Goal: Check status: Check status

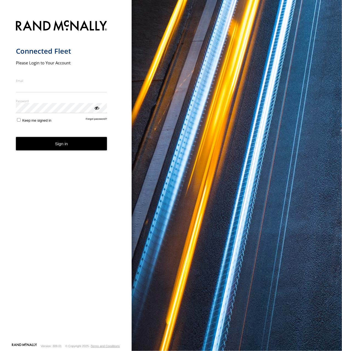
type input "**********"
click at [95, 150] on button "Sign in" at bounding box center [61, 143] width 91 height 13
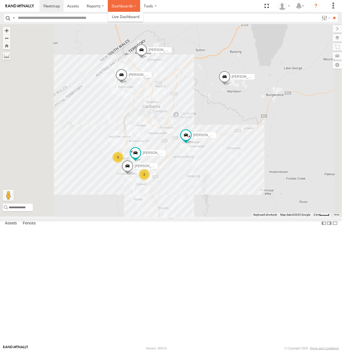
click at [114, 5] on label "Dashboards" at bounding box center [124, 6] width 32 height 12
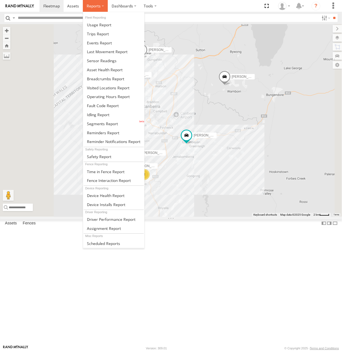
drag, startPoint x: 90, startPoint y: 7, endPoint x: 95, endPoint y: 22, distance: 14.8
click at [90, 7] on span at bounding box center [94, 5] width 14 height 5
click at [108, 76] on span at bounding box center [105, 78] width 37 height 5
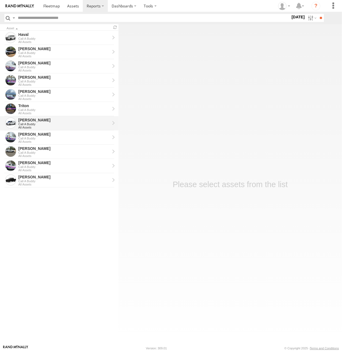
click at [40, 126] on div "All Assets" at bounding box center [64, 127] width 92 height 3
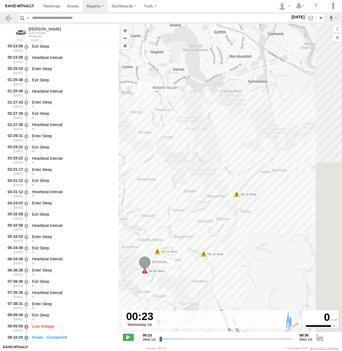
drag, startPoint x: 239, startPoint y: 114, endPoint x: 198, endPoint y: 178, distance: 76.4
click at [198, 178] on div "[PERSON_NAME] 08:09 Wed 08:14 Wed 08:16 Wed 08:19 Wed 08:30 Wed" at bounding box center [229, 181] width 223 height 314
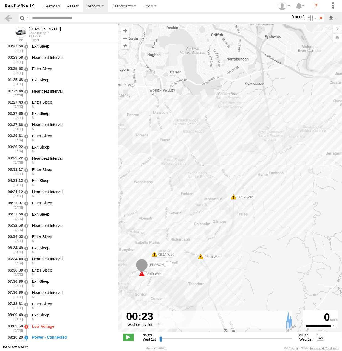
click at [294, 20] on label "[DATE]" at bounding box center [297, 17] width 15 height 6
click at [0, 0] on label at bounding box center [0, 0] width 0 height 0
click at [319, 18] on input "**" at bounding box center [320, 18] width 6 height 8
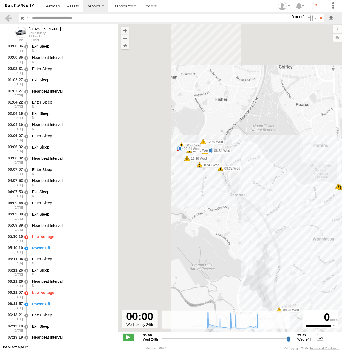
drag, startPoint x: 182, startPoint y: 137, endPoint x: 253, endPoint y: 186, distance: 86.5
click at [253, 186] on div "[PERSON_NAME] 05:10 Wed 06:11 Wed 07:13 Wed 08:15 Wed 08:28 Wed 08:32 Wed 08:34…" at bounding box center [229, 181] width 223 height 314
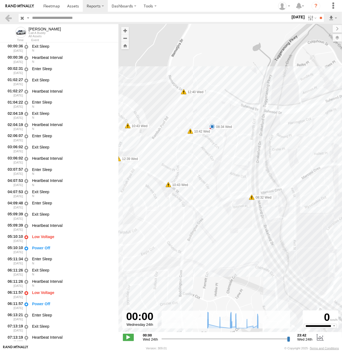
click at [211, 126] on span at bounding box center [211, 126] width 5 height 5
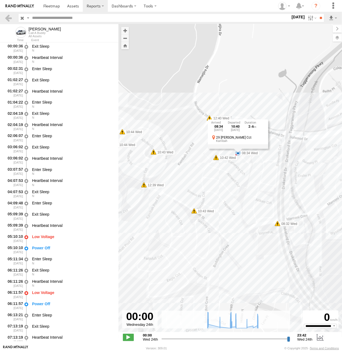
drag, startPoint x: 213, startPoint y: 159, endPoint x: 245, endPoint y: 191, distance: 45.5
click at [245, 191] on div "[PERSON_NAME] 05:10 Wed 06:11 Wed 07:13 Wed 08:15 Wed 08:28 Wed 08:32 Wed 08:34…" at bounding box center [229, 181] width 223 height 314
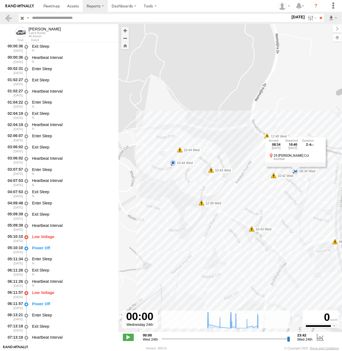
drag, startPoint x: 278, startPoint y: 205, endPoint x: 270, endPoint y: 208, distance: 8.9
click at [270, 208] on div "[PERSON_NAME] 05:10 Wed 06:11 Wed 07:13 Wed 08:15 Wed 08:28 Wed 08:32 Wed 08:34…" at bounding box center [229, 181] width 223 height 314
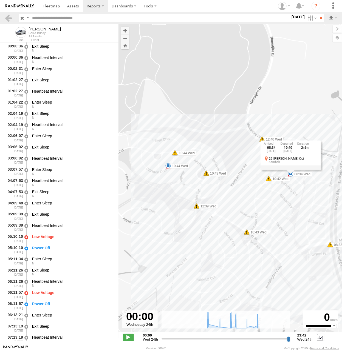
click at [166, 164] on span at bounding box center [167, 165] width 5 height 5
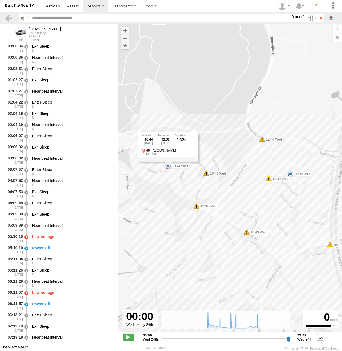
click at [166, 161] on div "10:44 [DATE] 12:38 [DATE] 1 53 48 [PERSON_NAME] Kambah" at bounding box center [168, 146] width 60 height 29
click at [166, 164] on span at bounding box center [167, 165] width 5 height 5
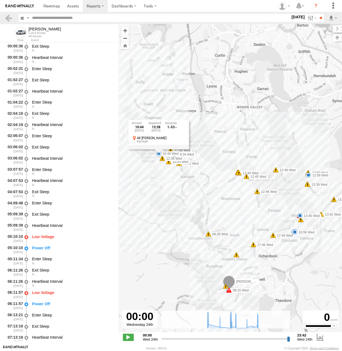
drag, startPoint x: 266, startPoint y: 202, endPoint x: 210, endPoint y: 187, distance: 58.1
click at [210, 187] on div "[PERSON_NAME] 05:10 Wed 06:11 Wed 07:13 Wed 08:15 Wed 08:28 Wed 08:32 Wed 08:34…" at bounding box center [229, 181] width 223 height 314
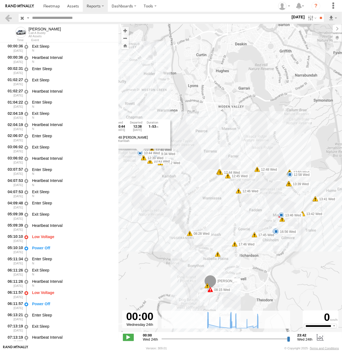
drag, startPoint x: 279, startPoint y: 196, endPoint x: 246, endPoint y: 195, distance: 33.7
click at [246, 195] on div "[PERSON_NAME] 05:10 Wed 06:11 Wed 07:13 Wed 08:15 Wed 08:28 Wed 08:32 Wed 08:34…" at bounding box center [229, 181] width 223 height 314
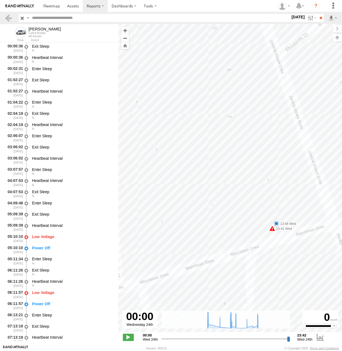
click at [275, 222] on span at bounding box center [275, 223] width 5 height 5
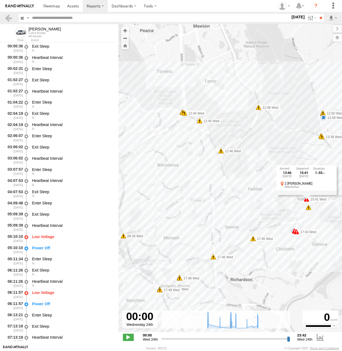
drag, startPoint x: 189, startPoint y: 188, endPoint x: 285, endPoint y: 196, distance: 96.3
click at [285, 196] on div "[PERSON_NAME] 05:10 Wed 06:11 Wed 07:13 Wed 08:15 Wed 08:28 Wed 08:32 Wed 08:34…" at bounding box center [229, 181] width 223 height 314
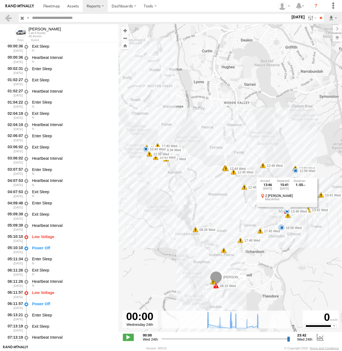
click at [292, 21] on div "[DATE] S M T W T F S S M T W T" at bounding box center [297, 18] width 15 height 8
click at [293, 18] on label "[DATE]" at bounding box center [297, 17] width 15 height 6
click at [0, 0] on label at bounding box center [0, 0] width 0 height 0
click at [320, 19] on input "**" at bounding box center [320, 18] width 6 height 8
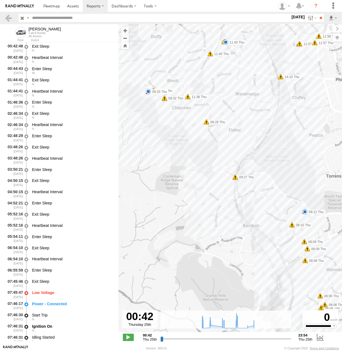
click at [306, 214] on span at bounding box center [304, 211] width 5 height 5
click at [306, 207] on div "08:12 [DATE] 09:22 [DATE] 1 9 27 Humble Ct Kambah" at bounding box center [305, 192] width 60 height 29
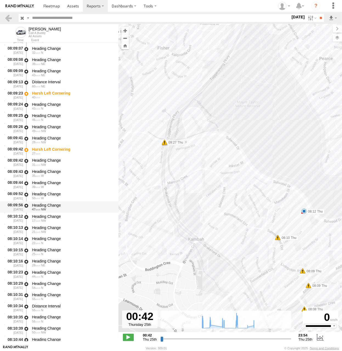
scroll to position [1708, 0]
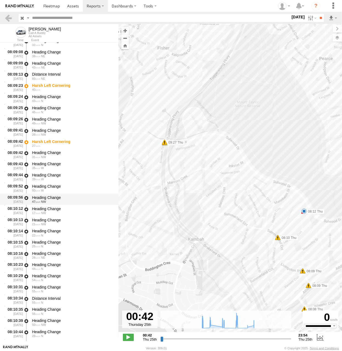
click at [40, 258] on span "28" at bounding box center [36, 257] width 8 height 3
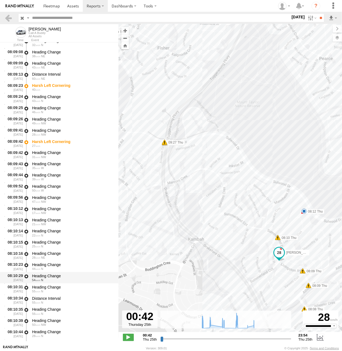
click at [49, 280] on div "54 N" at bounding box center [72, 279] width 81 height 3
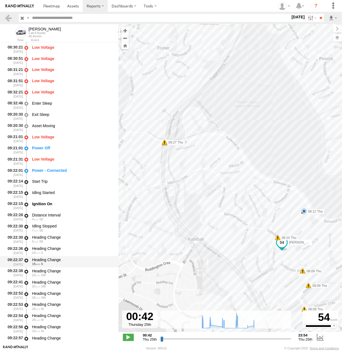
click at [45, 267] on div "Heading Change 18 S" at bounding box center [72, 262] width 83 height 10
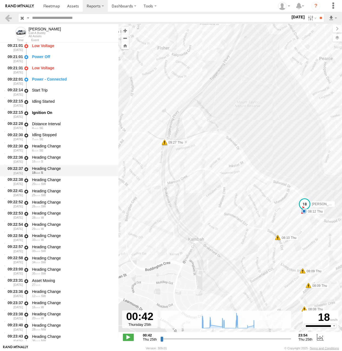
click at [45, 267] on div "Heading Change 35 SW" at bounding box center [72, 271] width 83 height 10
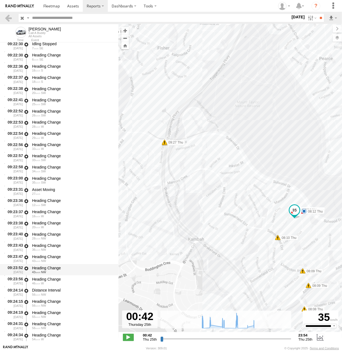
click at [45, 267] on div "Heading Change" at bounding box center [72, 267] width 81 height 5
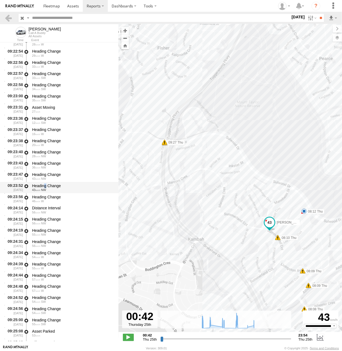
click at [45, 267] on div "Heading Change" at bounding box center [72, 264] width 81 height 5
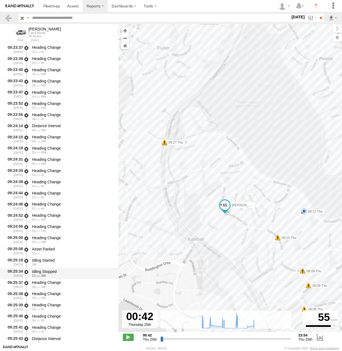
click at [48, 273] on div "Idling Stopped" at bounding box center [72, 271] width 81 height 5
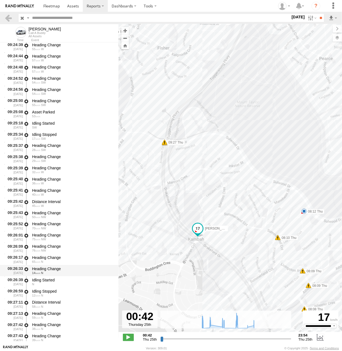
click at [50, 270] on div "Heading Change" at bounding box center [72, 268] width 81 height 5
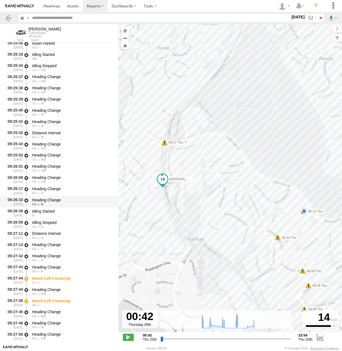
scroll to position [3004, 0]
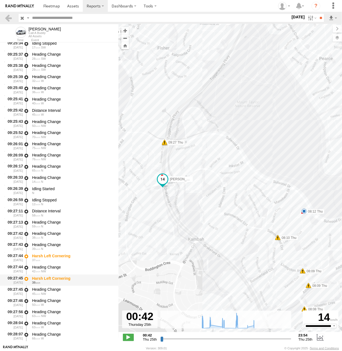
click at [52, 276] on div "Harsh Left Cornering 38" at bounding box center [72, 280] width 83 height 10
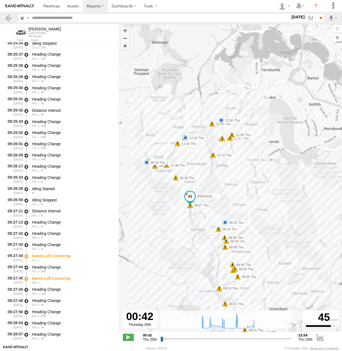
drag, startPoint x: 168, startPoint y: 167, endPoint x: 192, endPoint y: 190, distance: 33.3
click at [192, 190] on div "[PERSON_NAME] 08:12 Thu 09:33 Thu 11:43 Thu 12:00 Thu 14:26 Thu 16:11 Thu 17:20…" at bounding box center [229, 181] width 223 height 314
click at [50, 276] on div "Harsh Left Cornering 38" at bounding box center [72, 280] width 83 height 10
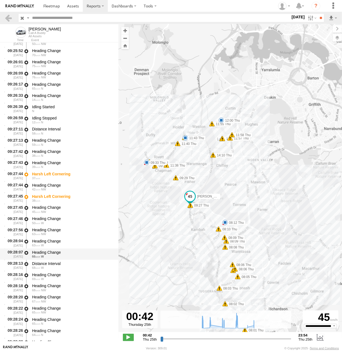
click at [52, 279] on div "69 W" at bounding box center [72, 278] width 81 height 3
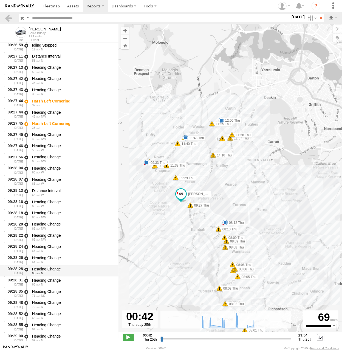
scroll to position [3160, 0]
click at [50, 266] on div "Heading Change 65 N" at bounding box center [72, 270] width 83 height 10
click at [49, 263] on div "64 N" at bounding box center [72, 261] width 81 height 3
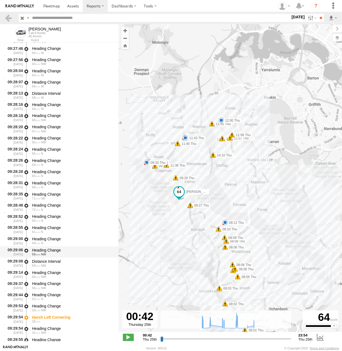
scroll to position [3297, 0]
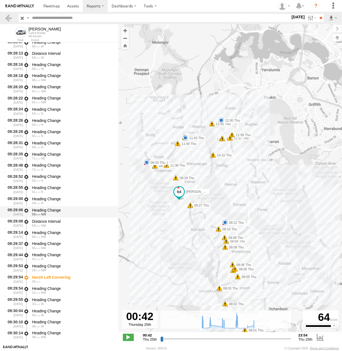
click at [50, 270] on div "29 NW" at bounding box center [72, 269] width 81 height 3
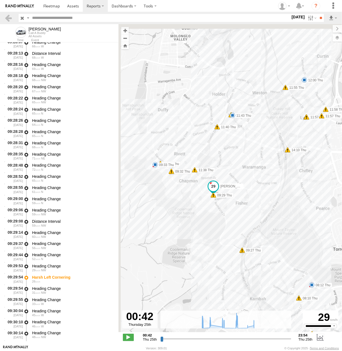
drag, startPoint x: 188, startPoint y: 198, endPoint x: 204, endPoint y: 208, distance: 18.3
click at [204, 208] on div "[PERSON_NAME] 08:12 Thu 09:33 Thu 11:43 Thu 12:00 Thu 14:26 Thu 16:11 Thu 17:20…" at bounding box center [229, 181] width 223 height 314
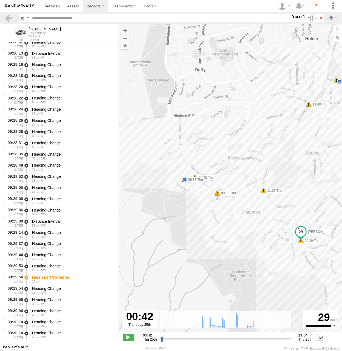
click at [183, 180] on span at bounding box center [183, 179] width 5 height 5
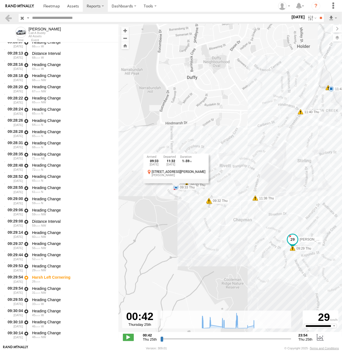
drag, startPoint x: 254, startPoint y: 119, endPoint x: 197, endPoint y: 181, distance: 84.3
click at [197, 181] on div "[PERSON_NAME] 08:12 Thu 09:33 Thu 11:43 Thu 12:00 Thu 14:26 Thu 16:11 Thu 17:20…" at bounding box center [229, 181] width 223 height 314
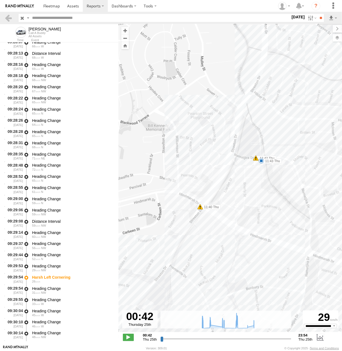
click at [262, 162] on span at bounding box center [260, 160] width 5 height 5
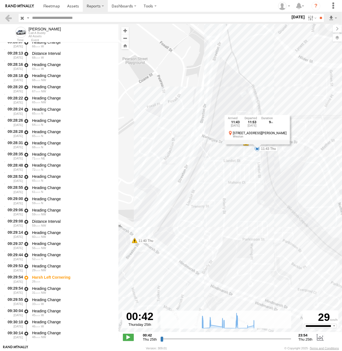
drag, startPoint x: 262, startPoint y: 150, endPoint x: 271, endPoint y: 201, distance: 51.7
click at [271, 201] on div "[PERSON_NAME] 08:12 Thu 09:33 Thu 11:43 Thu 12:00 Thu 14:26 Thu 16:11 Thu 17:20…" at bounding box center [229, 181] width 223 height 314
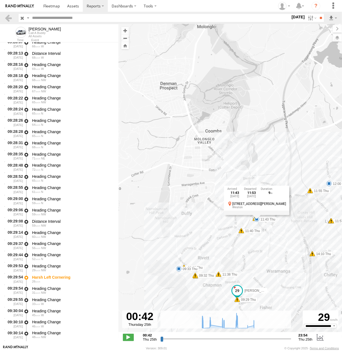
drag, startPoint x: 308, startPoint y: 239, endPoint x: 267, endPoint y: 237, distance: 41.1
click at [267, 237] on div "[PERSON_NAME] 08:12 Thu 09:33 Thu 11:43 Thu 12:00 Thu 14:26 Thu 16:11 Thu 17:20…" at bounding box center [229, 181] width 223 height 314
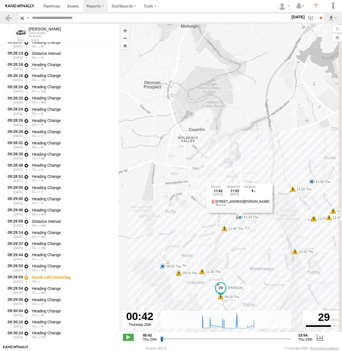
drag, startPoint x: 295, startPoint y: 223, endPoint x: 264, endPoint y: 225, distance: 31.3
click at [264, 226] on div "[PERSON_NAME] 08:12 Thu 09:33 Thu 11:43 Thu 12:00 Thu 14:26 Thu 16:11 Thu 17:20…" at bounding box center [229, 181] width 223 height 314
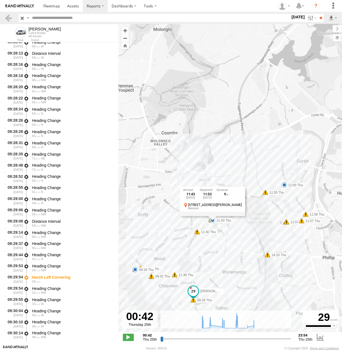
click at [286, 184] on span at bounding box center [283, 184] width 5 height 5
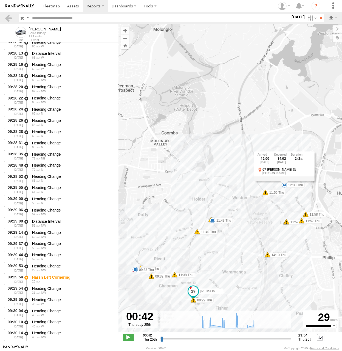
click at [236, 219] on div "[PERSON_NAME] 08:12 Thu 09:33 Thu 11:43 Thu 12:00 Thu 14:26 Thu 16:11 Thu 17:20…" at bounding box center [229, 181] width 223 height 314
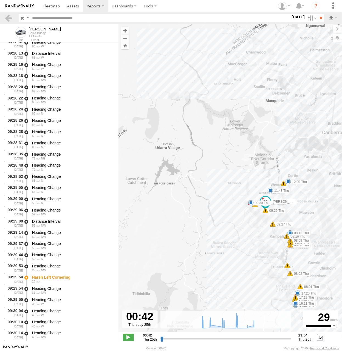
drag, startPoint x: 297, startPoint y: 242, endPoint x: 292, endPoint y: 203, distance: 39.3
click at [292, 203] on div "[PERSON_NAME] 08:12 Thu 09:33 Thu 11:43 Thu 12:00 Thu 14:26 Thu 16:11 Thu 17:20…" at bounding box center [229, 181] width 223 height 314
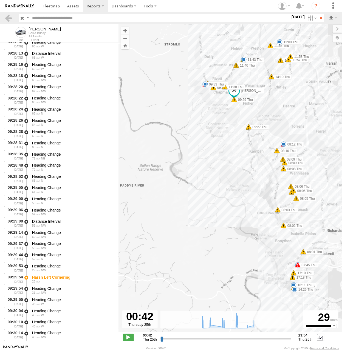
drag, startPoint x: 310, startPoint y: 209, endPoint x: 297, endPoint y: 170, distance: 41.2
click at [297, 170] on div "[PERSON_NAME] 08:12 Thu 09:33 Thu 11:43 Thu 12:00 Thu 14:26 Thu 16:11 Thu 17:20…" at bounding box center [229, 181] width 223 height 314
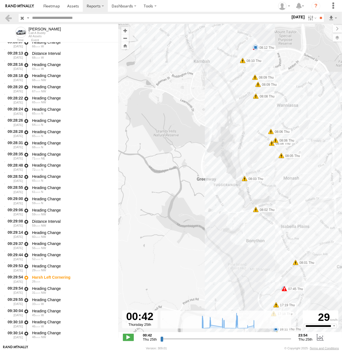
click at [290, 16] on label "[DATE]" at bounding box center [297, 17] width 15 height 6
click at [0, 0] on label at bounding box center [0, 0] width 0 height 0
click at [321, 21] on input "**" at bounding box center [320, 18] width 6 height 8
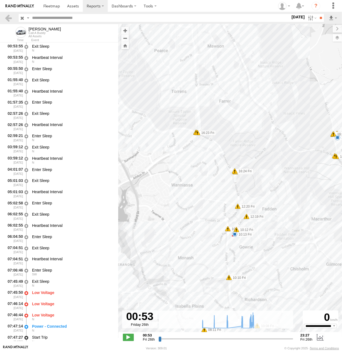
click at [234, 235] on span at bounding box center [234, 233] width 5 height 5
click at [299, 204] on div "[PERSON_NAME] 08:14 Fri 10:13 Fri 12:30 Fri 15:02 Fri 16:35 Fri 16:53 Fri 07:45…" at bounding box center [229, 181] width 223 height 314
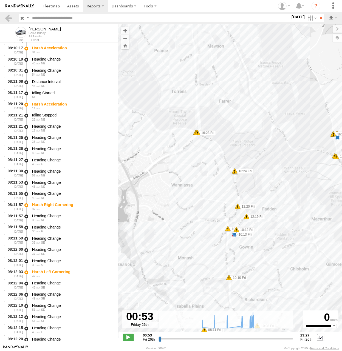
scroll to position [840, 0]
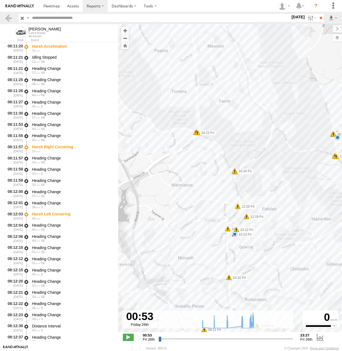
click at [118, 189] on main "← Move left → Move right ↑ Move up ↓ Move down + Zoom in - Zoom out Home Jump l…" at bounding box center [171, 184] width 342 height 321
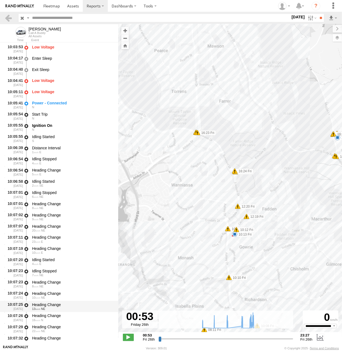
click at [53, 304] on div "Heading Change" at bounding box center [72, 304] width 81 height 5
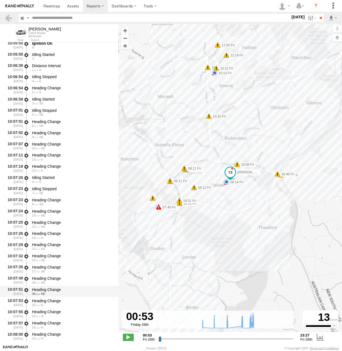
click at [52, 292] on div "Heading Change" at bounding box center [72, 289] width 81 height 5
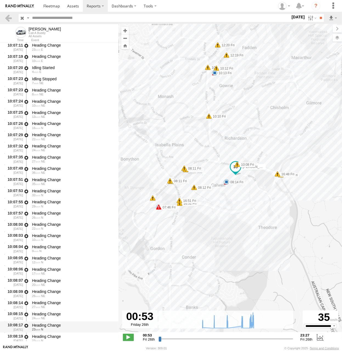
scroll to position [3215, 0]
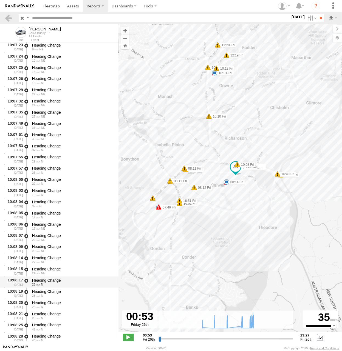
click at [55, 279] on div "Heading Change" at bounding box center [72, 280] width 81 height 5
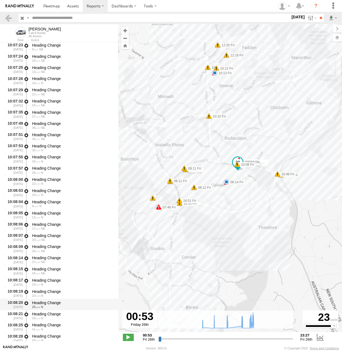
click at [56, 302] on div "Heading Change" at bounding box center [72, 302] width 81 height 5
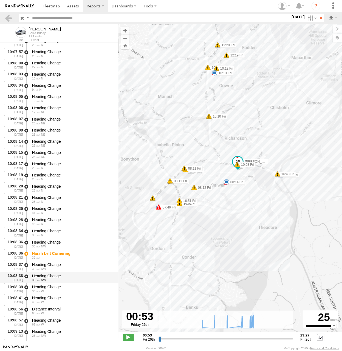
scroll to position [3398, 0]
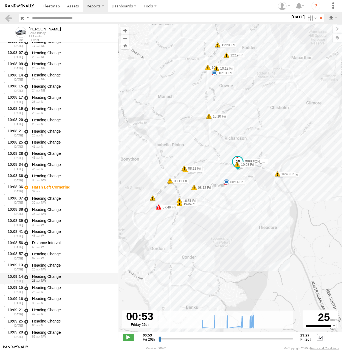
click at [57, 282] on div "25 NW" at bounding box center [72, 280] width 81 height 3
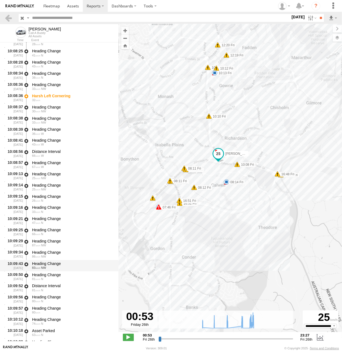
click at [56, 278] on div "81 N" at bounding box center [72, 279] width 81 height 3
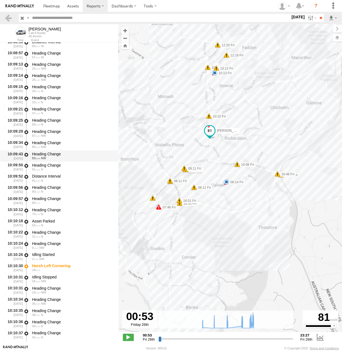
click at [56, 278] on div "Idling Stopped" at bounding box center [72, 277] width 81 height 5
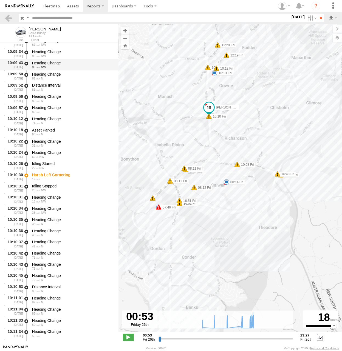
click at [56, 278] on div "Heading Change" at bounding box center [72, 275] width 81 height 5
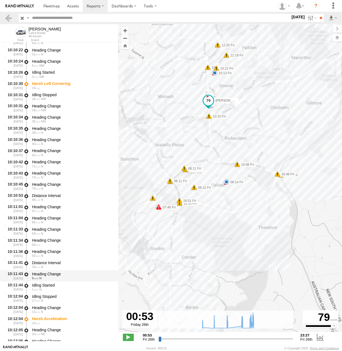
click at [54, 273] on div "Heading Change" at bounding box center [72, 273] width 81 height 5
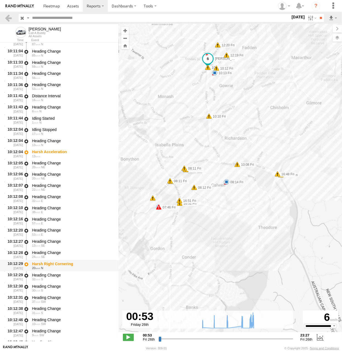
scroll to position [3964, 0]
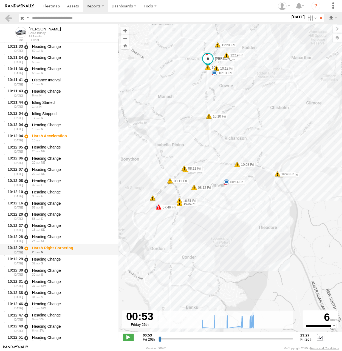
click at [44, 250] on div "Harsh Right Cornering" at bounding box center [72, 247] width 81 height 5
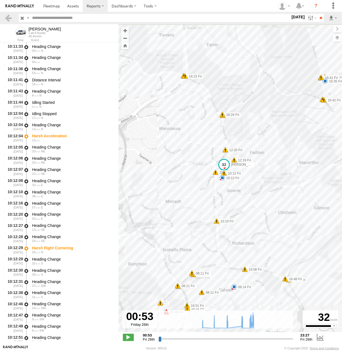
drag, startPoint x: 264, startPoint y: 106, endPoint x: 233, endPoint y: 259, distance: 155.3
click at [244, 260] on div "[PERSON_NAME] 08:14 Fri 10:13 Fri 12:30 Fri 15:02 Fri 16:35 Fri 16:53 Fri 07:45…" at bounding box center [229, 181] width 223 height 314
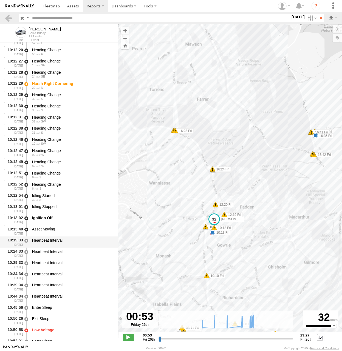
click at [63, 247] on div "Heartbeat Interval" at bounding box center [72, 242] width 83 height 10
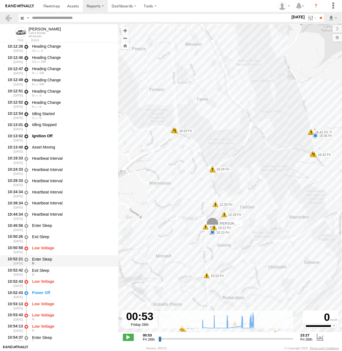
click at [60, 258] on div "Enter Sleep" at bounding box center [72, 259] width 81 height 5
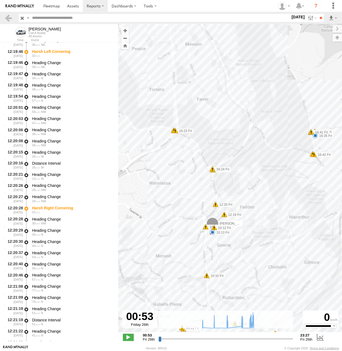
scroll to position [6705, 0]
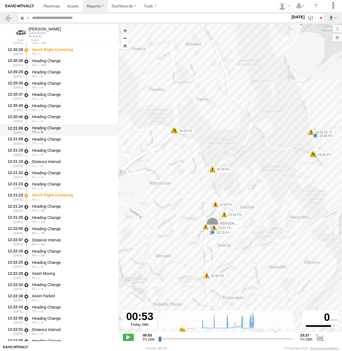
click at [55, 132] on div "77 N" at bounding box center [72, 132] width 81 height 3
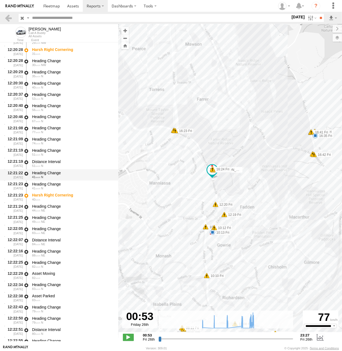
click at [56, 169] on div "Distance Interval 51 N" at bounding box center [72, 164] width 83 height 10
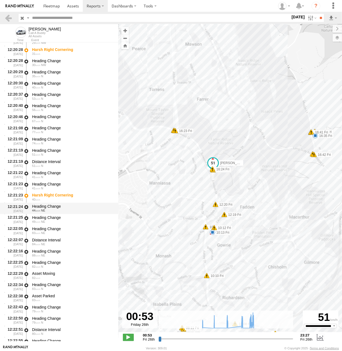
click at [59, 212] on div "44 NE" at bounding box center [72, 210] width 81 height 3
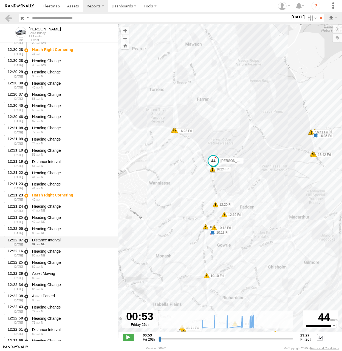
click at [58, 240] on div "Distance Interval" at bounding box center [72, 240] width 81 height 5
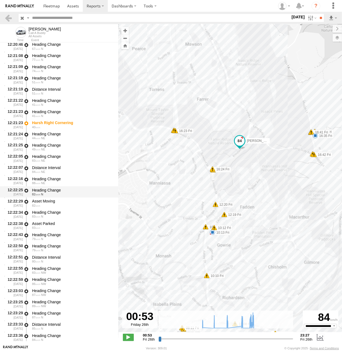
click at [59, 246] on div "Heading Change" at bounding box center [72, 246] width 81 height 5
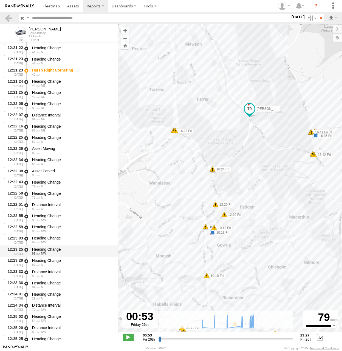
scroll to position [6860, 0]
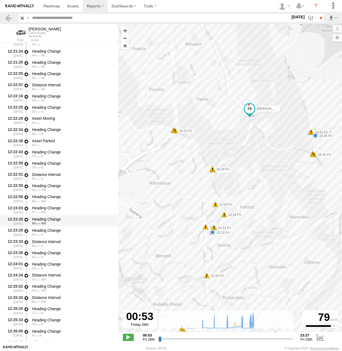
click at [58, 219] on div "Heading Change" at bounding box center [72, 219] width 81 height 5
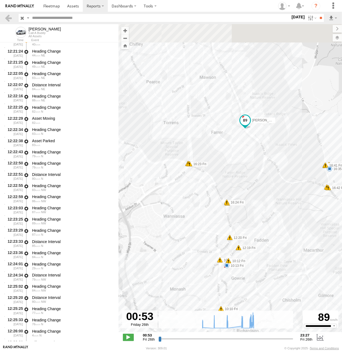
drag, startPoint x: 206, startPoint y: 110, endPoint x: 210, endPoint y: 200, distance: 90.5
click at [241, 188] on div "[PERSON_NAME] 08:14 Fri 10:13 Fri 12:30 Fri 15:02 Fri 16:35 Fri 16:53 Fri 07:45…" at bounding box center [229, 181] width 223 height 314
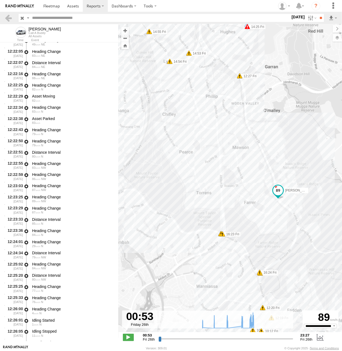
scroll to position [6915, 0]
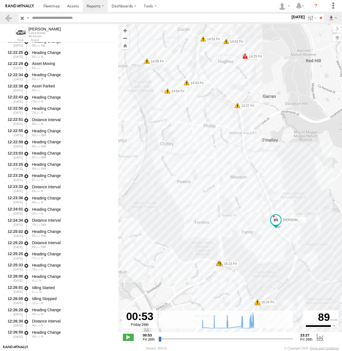
drag, startPoint x: 153, startPoint y: 156, endPoint x: 153, endPoint y: 168, distance: 12.3
click at [153, 168] on div "[PERSON_NAME] 08:14 Fri 10:13 Fri 12:30 Fri 15:02 Fri 16:35 Fri 16:53 Fri 07:45…" at bounding box center [229, 181] width 223 height 314
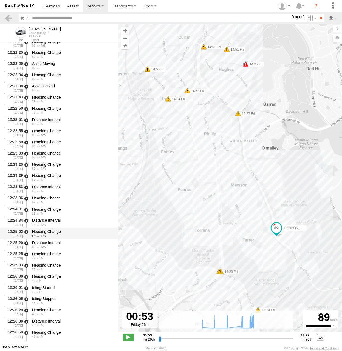
click at [59, 237] on div "84 NW" at bounding box center [72, 235] width 81 height 3
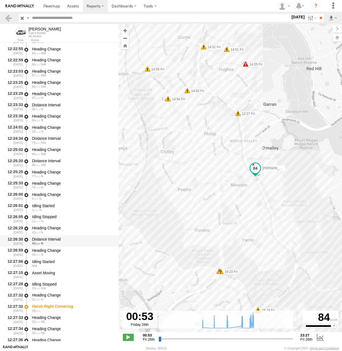
click at [60, 257] on div "Heading Change 48 N" at bounding box center [72, 252] width 83 height 10
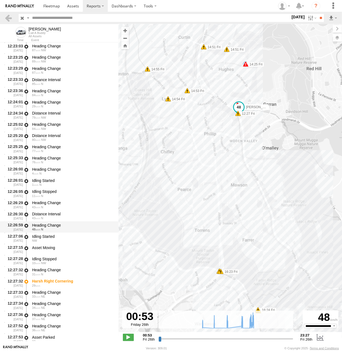
scroll to position [7042, 0]
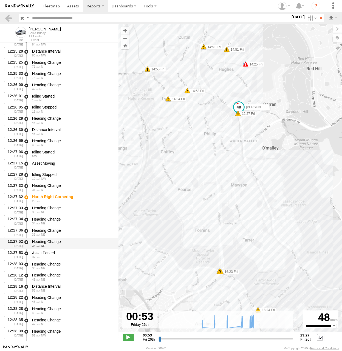
click at [55, 240] on div "Heading Change" at bounding box center [72, 241] width 81 height 5
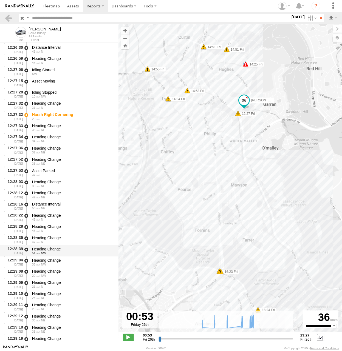
click at [49, 252] on div "51 NW" at bounding box center [72, 252] width 81 height 3
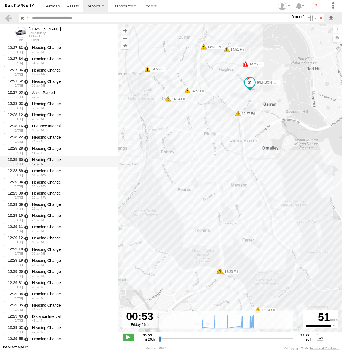
click at [49, 236] on div "Heading Change" at bounding box center [72, 238] width 81 height 5
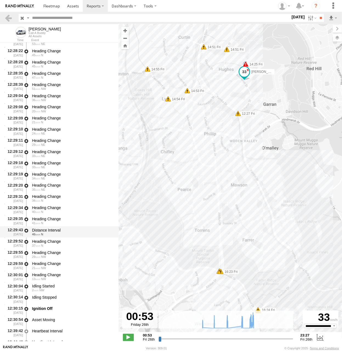
click at [49, 228] on div "Distance Interval 46 N" at bounding box center [72, 232] width 83 height 10
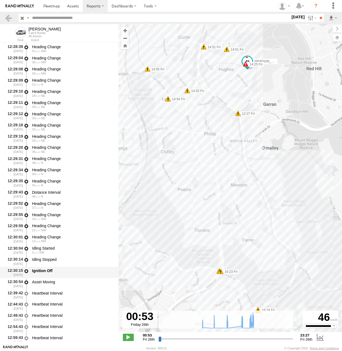
scroll to position [7435, 0]
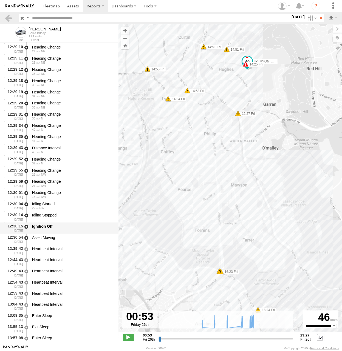
click at [49, 225] on div "Ignition Off" at bounding box center [72, 226] width 81 height 5
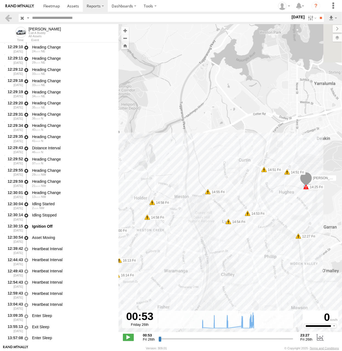
drag, startPoint x: 183, startPoint y: 135, endPoint x: 240, endPoint y: 251, distance: 129.5
click at [240, 251] on div "[PERSON_NAME] 08:14 Fri 10:13 Fri 12:30 Fri 15:02 Fri 16:35 Fri 16:53 Fri 07:45…" at bounding box center [229, 181] width 223 height 314
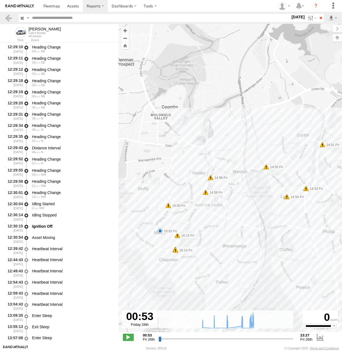
drag, startPoint x: 188, startPoint y: 211, endPoint x: 244, endPoint y: 185, distance: 60.9
click at [246, 184] on div "[PERSON_NAME] 08:14 Fri 10:13 Fri 12:30 Fri 15:02 Fri 16:35 Fri 16:53 Fri 07:45…" at bounding box center [229, 181] width 223 height 314
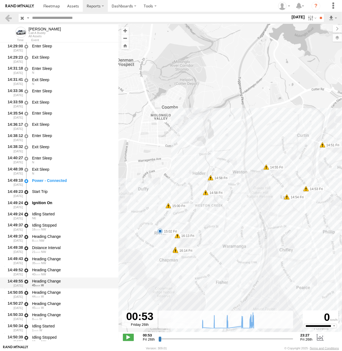
scroll to position [8093, 0]
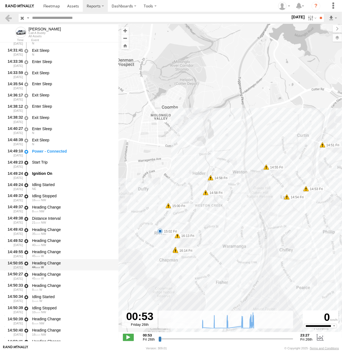
drag, startPoint x: 59, startPoint y: 262, endPoint x: 60, endPoint y: 270, distance: 8.5
click at [59, 261] on div "Heading Change" at bounding box center [72, 263] width 81 height 5
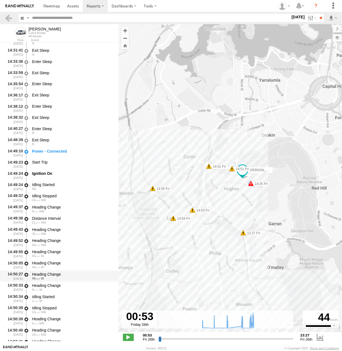
click at [59, 279] on div "45 W" at bounding box center [72, 278] width 81 height 3
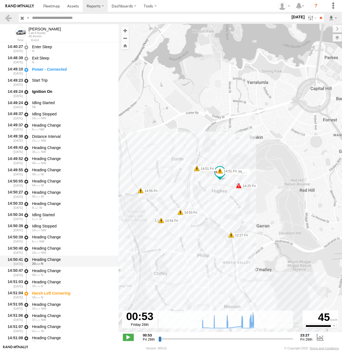
click at [41, 257] on div "Heading Change 20 N" at bounding box center [72, 261] width 83 height 10
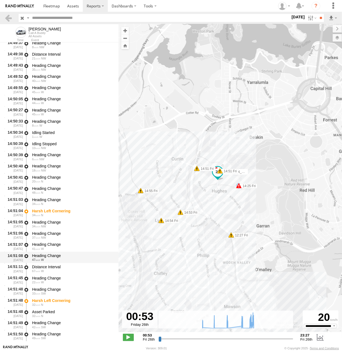
click at [39, 260] on span "47" at bounding box center [36, 259] width 8 height 3
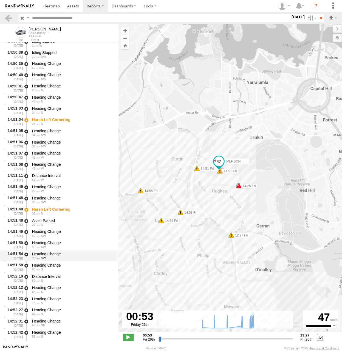
click at [39, 260] on span "70" at bounding box center [36, 257] width 8 height 3
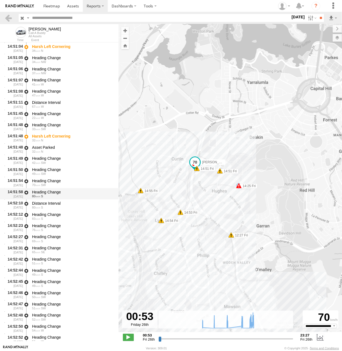
click at [36, 265] on span "51" at bounding box center [36, 263] width 8 height 3
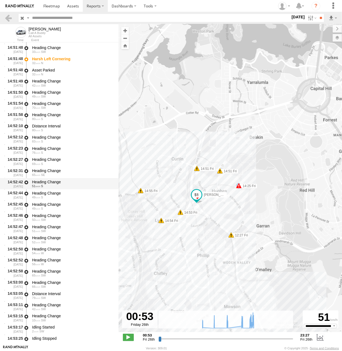
click at [36, 264] on div "14:50:47 [DATE] Heading Change 48 N 14:51:03 [DATE] Heading Change 34 N 14:51:0…" at bounding box center [59, 223] width 118 height 560
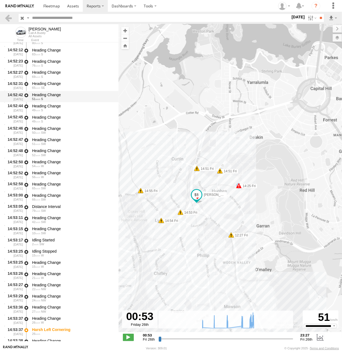
click at [36, 264] on div "Heading Change" at bounding box center [72, 262] width 81 height 5
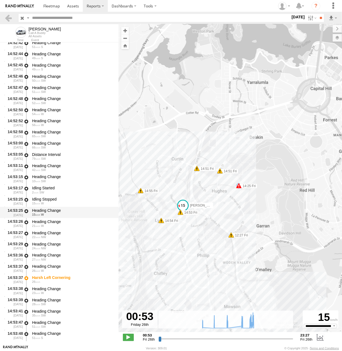
scroll to position [8668, 0]
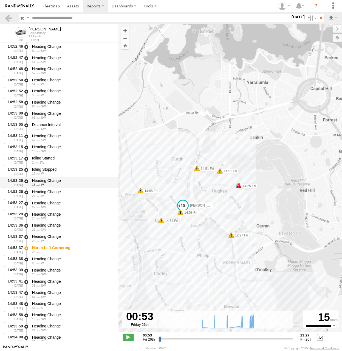
click at [33, 248] on div "Harsh Left Cornering" at bounding box center [72, 247] width 81 height 5
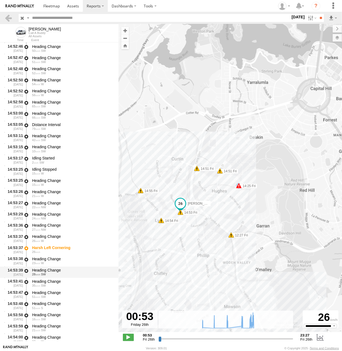
click at [33, 270] on div "Heading Change" at bounding box center [72, 270] width 81 height 5
click at [33, 278] on div "14:53:41 [DATE] Heading Change 35 SW" at bounding box center [59, 283] width 118 height 11
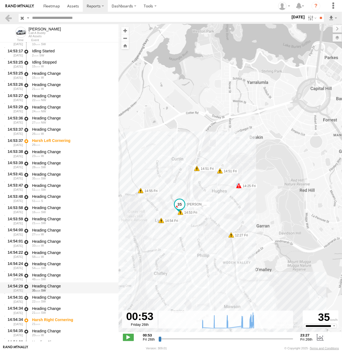
scroll to position [8796, 0]
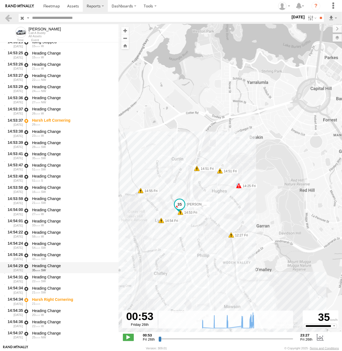
click at [38, 264] on div "Heading Change" at bounding box center [72, 265] width 81 height 5
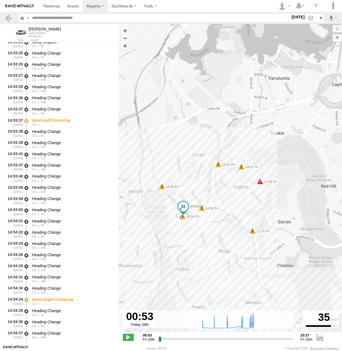
drag, startPoint x: 127, startPoint y: 259, endPoint x: 173, endPoint y: 247, distance: 47.8
click at [171, 249] on div "[PERSON_NAME] 08:14 Fri 10:13 Fri 12:30 Fri 15:02 Fri 16:35 Fri 16:53 Fri 07:45…" at bounding box center [229, 181] width 223 height 314
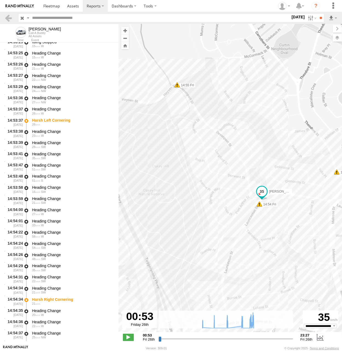
drag, startPoint x: 232, startPoint y: 187, endPoint x: 268, endPoint y: 237, distance: 61.5
click at [268, 237] on div "[PERSON_NAME] 08:14 Fri 10:13 Fri 12:30 Fri 15:02 Fri 16:35 Fri 16:53 Fri 07:45…" at bounding box center [229, 181] width 223 height 314
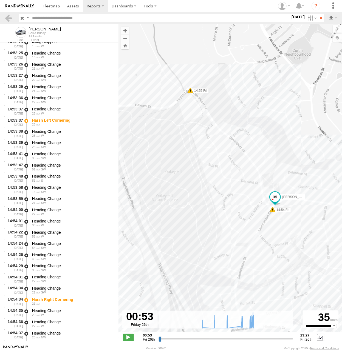
drag, startPoint x: 198, startPoint y: 187, endPoint x: 293, endPoint y: 172, distance: 96.5
click at [293, 172] on div "[PERSON_NAME] 08:14 Fri 10:13 Fri 12:30 Fri 15:02 Fri 16:35 Fri 16:53 Fri 07:45…" at bounding box center [229, 181] width 223 height 314
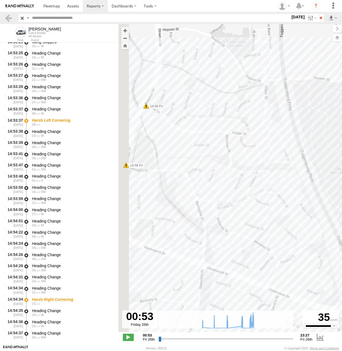
drag, startPoint x: 278, startPoint y: 179, endPoint x: 310, endPoint y: 180, distance: 32.1
click at [316, 179] on div "[PERSON_NAME] 08:14 Fri 10:13 Fri 12:30 Fri 15:02 Fri 16:35 Fri 16:53 Fri 07:45…" at bounding box center [229, 181] width 223 height 314
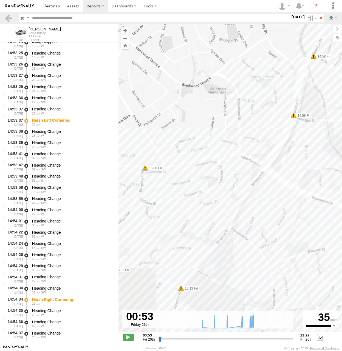
drag, startPoint x: 227, startPoint y: 171, endPoint x: 277, endPoint y: 125, distance: 68.2
click at [279, 121] on div "[PERSON_NAME] 08:14 Fri 10:13 Fri 12:30 Fri 15:02 Fri 16:35 Fri 16:53 Fri 07:45…" at bounding box center [229, 181] width 223 height 314
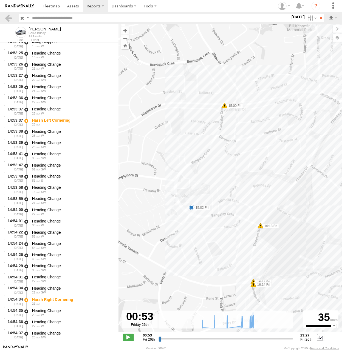
drag, startPoint x: 200, startPoint y: 135, endPoint x: 195, endPoint y: 52, distance: 83.7
click at [224, 103] on label "15:00 Fri" at bounding box center [233, 105] width 18 height 5
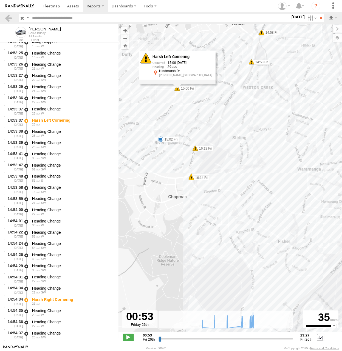
click at [158, 139] on span at bounding box center [160, 138] width 5 height 5
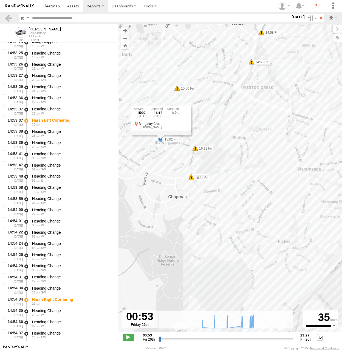
click at [158, 135] on div "15:02 [DATE] 16:12 [DATE] 1 9 Bangalay [PERSON_NAME]" at bounding box center [160, 119] width 60 height 29
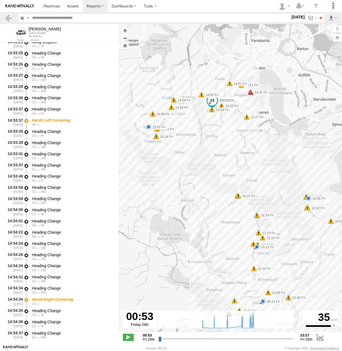
drag, startPoint x: 269, startPoint y: 208, endPoint x: 201, endPoint y: 158, distance: 84.7
click at [201, 158] on div "[PERSON_NAME] 08:14 Fri 10:13 Fri 12:30 Fri 15:02 Fri 16:35 Fri 16:53 Fri 07:45…" at bounding box center [229, 181] width 223 height 314
click at [308, 198] on span at bounding box center [307, 198] width 5 height 5
click at [308, 195] on div "16:35 [DATE] 16:41 [DATE] [GEOGRAPHIC_DATA]." at bounding box center [308, 180] width 60 height 28
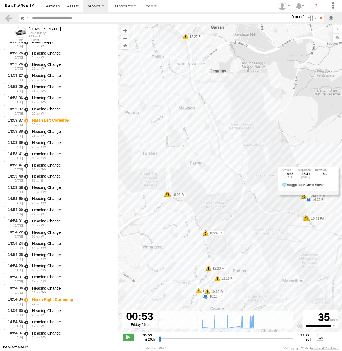
click at [293, 17] on label "[DATE]" at bounding box center [297, 17] width 15 height 6
click at [0, 0] on label at bounding box center [0, 0] width 0 height 0
click at [323, 21] on input "**" at bounding box center [320, 18] width 6 height 8
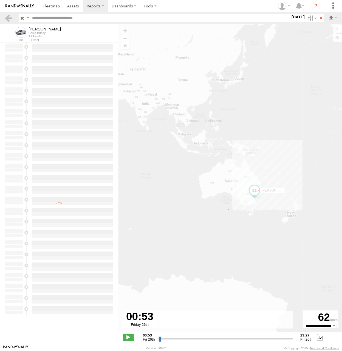
type input "**********"
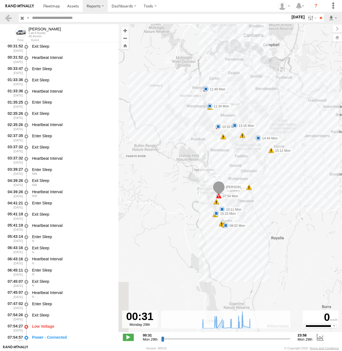
drag, startPoint x: 244, startPoint y: 273, endPoint x: 258, endPoint y: 207, distance: 67.2
click at [258, 207] on div "[PERSON_NAME] 08:02 Mon 10:11 Mon 10:33 Mon 11:34 Mon 11:49 Mon 13:16 Mon 14:44…" at bounding box center [229, 181] width 223 height 314
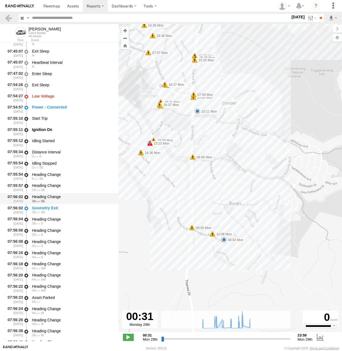
scroll to position [237, 0]
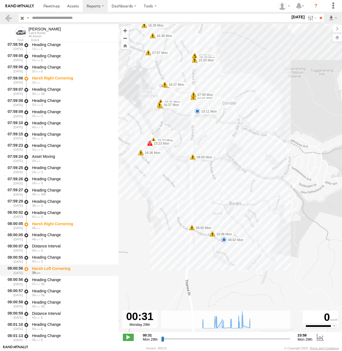
click at [80, 273] on div "39" at bounding box center [72, 272] width 81 height 3
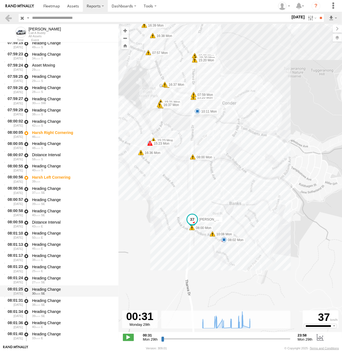
click at [78, 287] on div "Heading Change 30 SE" at bounding box center [72, 291] width 83 height 10
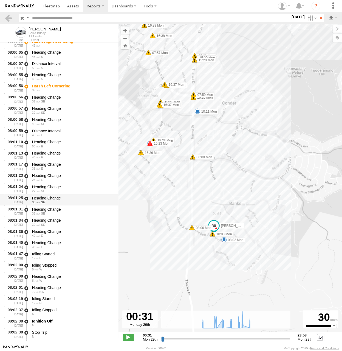
click at [76, 285] on div "Heading Change 7 NW" at bounding box center [72, 289] width 83 height 10
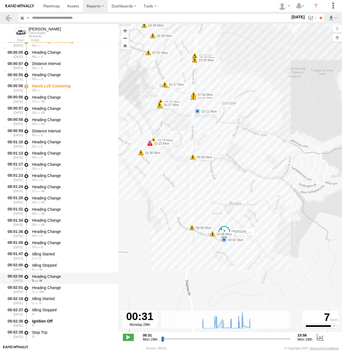
click at [74, 283] on div "Heading Change 5 W" at bounding box center [72, 278] width 83 height 10
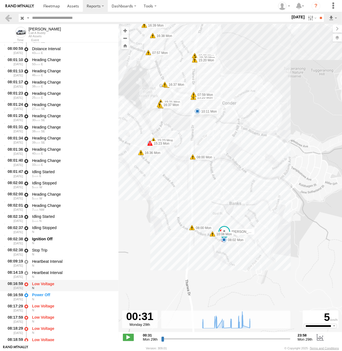
click at [72, 285] on div "Low Voltage" at bounding box center [72, 283] width 81 height 5
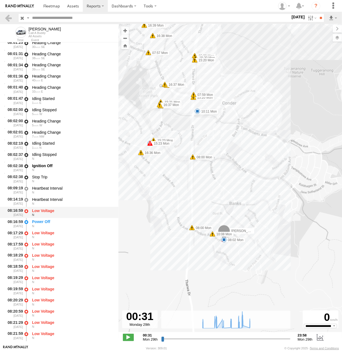
click at [72, 285] on div "08:19:29 [DATE] Low Voltage N" at bounding box center [59, 279] width 118 height 11
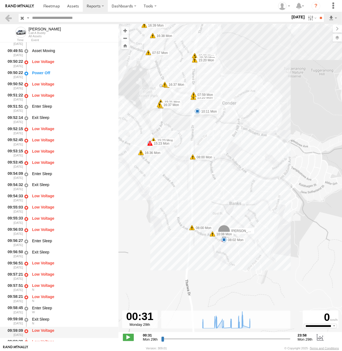
scroll to position [2587, 0]
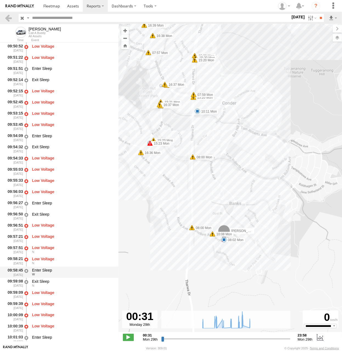
click at [67, 271] on div "Enter Sleep" at bounding box center [72, 270] width 81 height 5
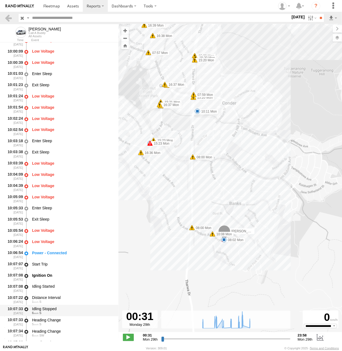
scroll to position [2879, 0]
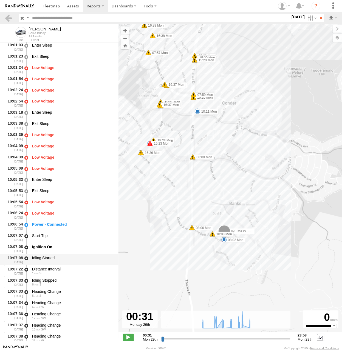
click at [66, 257] on div "Idling Started" at bounding box center [72, 257] width 81 height 5
click at [66, 283] on div "Idling Stopped" at bounding box center [72, 280] width 81 height 5
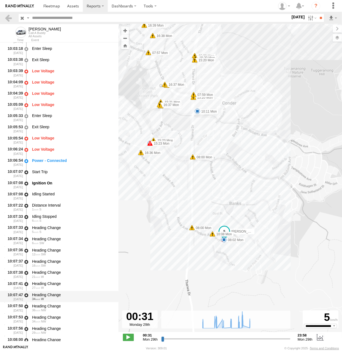
click at [58, 303] on div "10:07:50 [DATE] Heading Change 36 NW" at bounding box center [59, 307] width 118 height 11
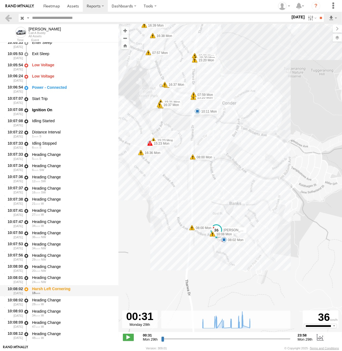
click at [60, 291] on div "Harsh Left Cornering" at bounding box center [72, 288] width 81 height 5
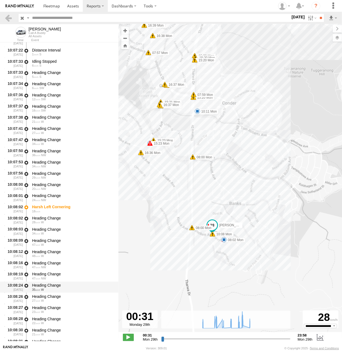
click at [57, 290] on div "35 W" at bounding box center [72, 289] width 81 height 3
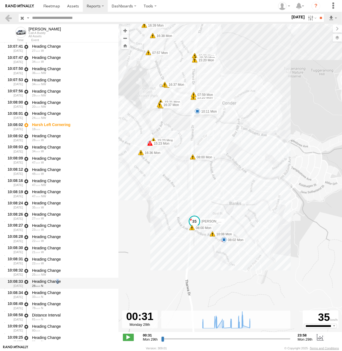
click at [58, 282] on div "Heading Change" at bounding box center [72, 281] width 81 height 5
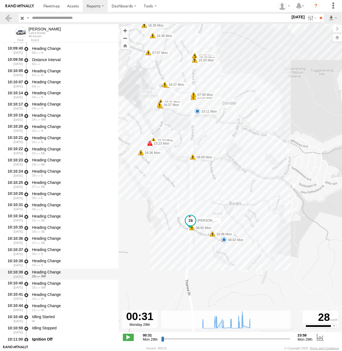
click at [56, 276] on div "15 SW" at bounding box center [72, 276] width 81 height 3
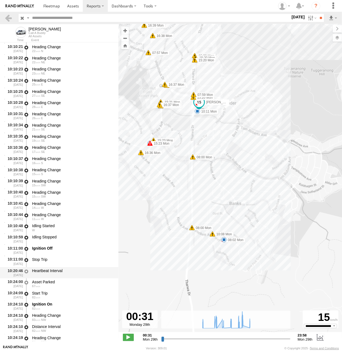
drag, startPoint x: 66, startPoint y: 273, endPoint x: 70, endPoint y: 266, distance: 7.4
click at [67, 273] on div "Heartbeat Interval" at bounding box center [72, 270] width 81 height 5
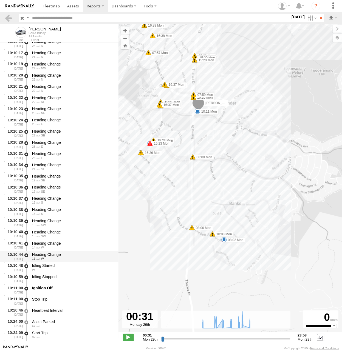
scroll to position [3564, 0]
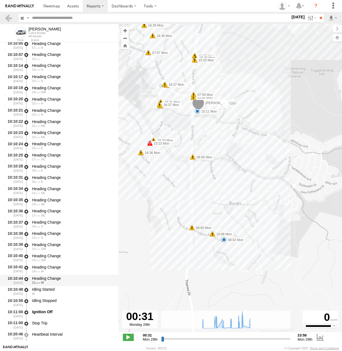
click at [78, 220] on div "Heading Change 16 S" at bounding box center [72, 224] width 83 height 10
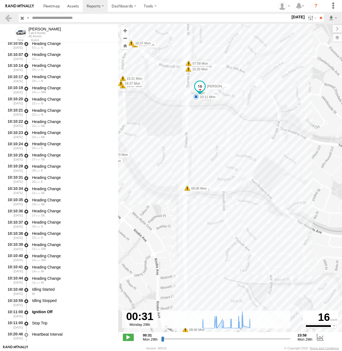
drag, startPoint x: 208, startPoint y: 119, endPoint x: 244, endPoint y: 210, distance: 97.9
click at [260, 227] on div "[PERSON_NAME] 08:02 Mon 10:11 Mon 10:33 Mon 11:34 Mon 11:49 Mon 13:16 Mon 14:44…" at bounding box center [229, 181] width 223 height 314
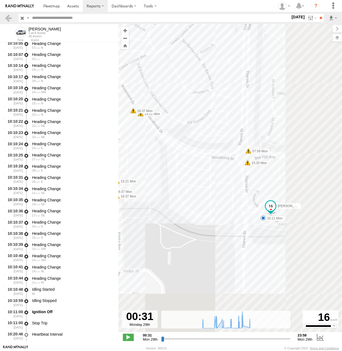
drag, startPoint x: 241, startPoint y: 235, endPoint x: 179, endPoint y: 122, distance: 129.0
click at [179, 122] on div "[PERSON_NAME] 08:02 Mon 10:11 Mon 10:33 Mon 11:34 Mon 11:49 Mon 13:16 Mon 14:44…" at bounding box center [229, 181] width 223 height 314
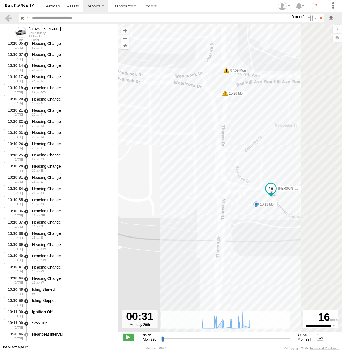
drag, startPoint x: 290, startPoint y: 234, endPoint x: 235, endPoint y: 214, distance: 58.1
click at [235, 214] on div "[PERSON_NAME] 08:02 Mon 10:11 Mon 10:33 Mon 11:34 Mon 11:49 Mon 13:16 Mon 14:44…" at bounding box center [229, 181] width 223 height 314
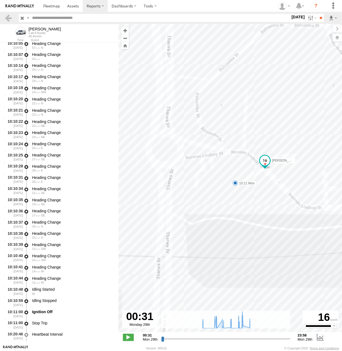
click at [235, 183] on span at bounding box center [234, 182] width 5 height 5
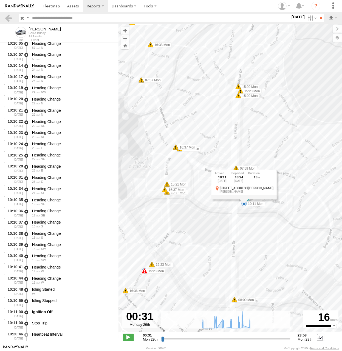
click at [250, 216] on div "[PERSON_NAME] 08:02 Mon 10:11 Mon 10:33 Mon 11:34 Mon 11:49 Mon 13:16 Mon 14:44…" at bounding box center [229, 181] width 223 height 314
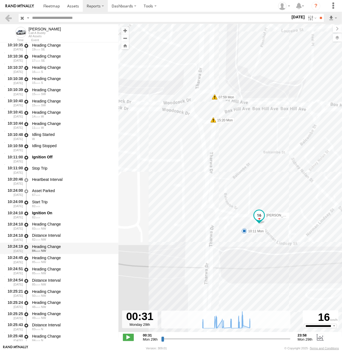
click at [82, 246] on div "Heading Change" at bounding box center [72, 246] width 81 height 5
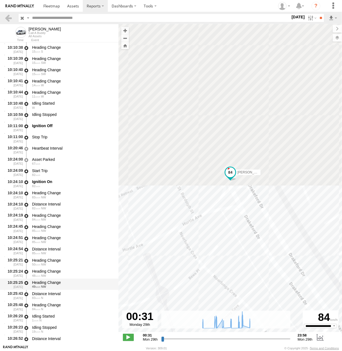
scroll to position [3792, 0]
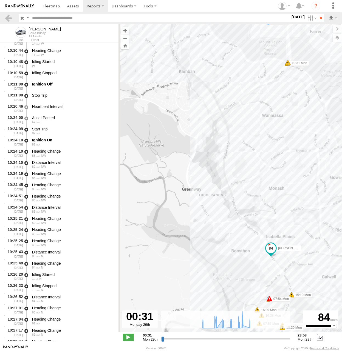
drag, startPoint x: 221, startPoint y: 220, endPoint x: 239, endPoint y: 269, distance: 52.3
click at [239, 270] on div "[PERSON_NAME] 08:02 Mon 10:11 Mon 10:33 Mon 11:34 Mon 11:49 Mon 13:16 Mon 14:44…" at bounding box center [229, 181] width 223 height 314
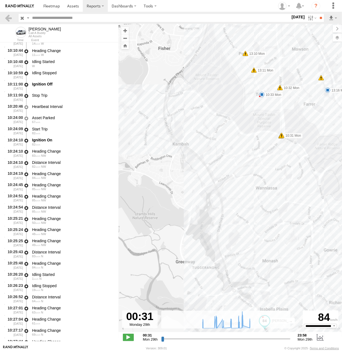
drag, startPoint x: 218, startPoint y: 218, endPoint x: 227, endPoint y: 253, distance: 36.3
click at [208, 273] on div "[PERSON_NAME] 08:02 Mon 10:11 Mon 10:33 Mon 11:34 Mon 11:49 Mon 13:16 Mon 14:44…" at bounding box center [229, 181] width 223 height 314
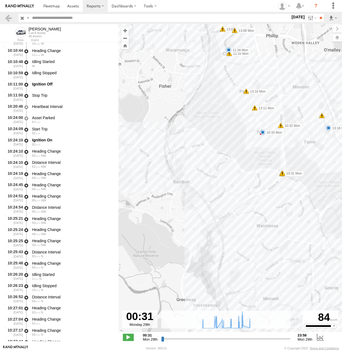
drag, startPoint x: 284, startPoint y: 211, endPoint x: 280, endPoint y: 215, distance: 5.9
click at [280, 215] on div "[PERSON_NAME] 08:02 Mon 10:11 Mon 10:33 Mon 11:34 Mon 11:49 Mon 13:16 Mon 14:44…" at bounding box center [229, 181] width 223 height 314
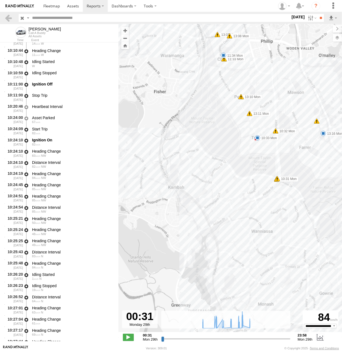
click at [255, 137] on span at bounding box center [257, 137] width 5 height 5
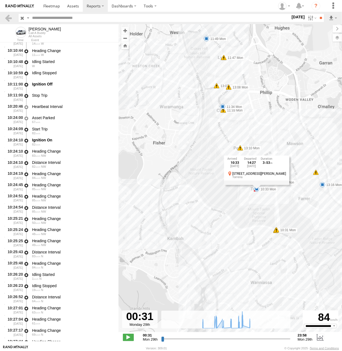
drag, startPoint x: 178, startPoint y: 127, endPoint x: 176, endPoint y: 178, distance: 51.8
click at [176, 178] on div "[PERSON_NAME] 08:02 Mon 10:11 Mon 10:33 Mon 11:34 Mon 11:49 Mon 13:16 Mon 14:44…" at bounding box center [229, 181] width 223 height 314
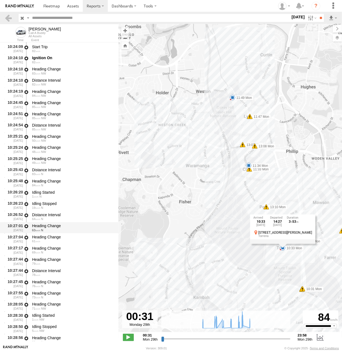
click at [66, 225] on div "Heading Change" at bounding box center [72, 225] width 81 height 5
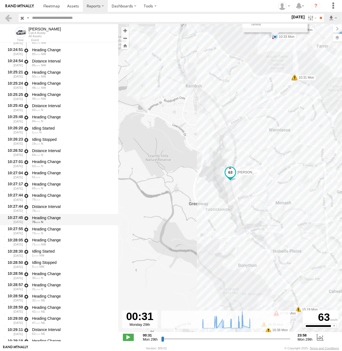
click at [58, 216] on div "Heading Change" at bounding box center [72, 217] width 81 height 5
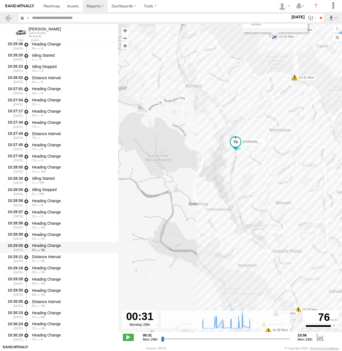
click at [57, 243] on div "Heading Change 47 NE" at bounding box center [72, 247] width 83 height 10
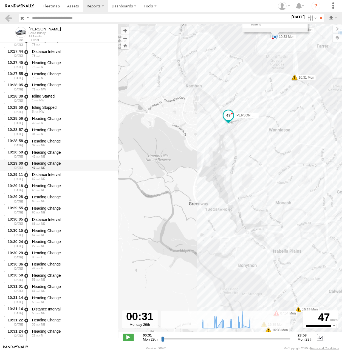
click at [56, 250] on div "Heading Change 33 E" at bounding box center [72, 255] width 83 height 10
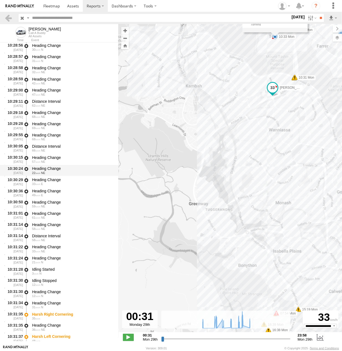
click at [56, 247] on div "Heading Change" at bounding box center [72, 246] width 81 height 5
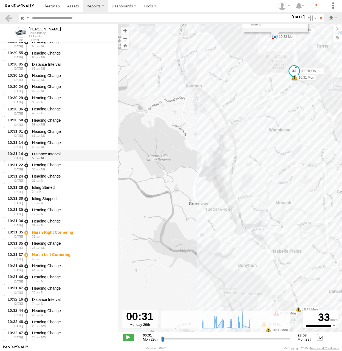
click at [56, 241] on div "Heading Change 36 NE" at bounding box center [72, 245] width 83 height 10
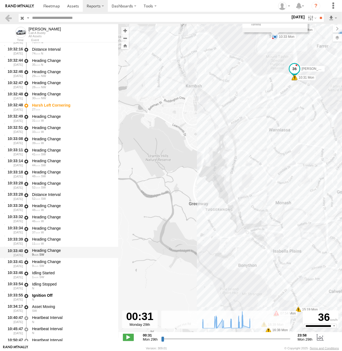
scroll to position [4504, 0]
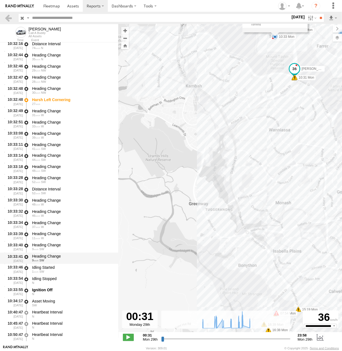
click at [65, 256] on div "Heading Change" at bounding box center [72, 256] width 81 height 5
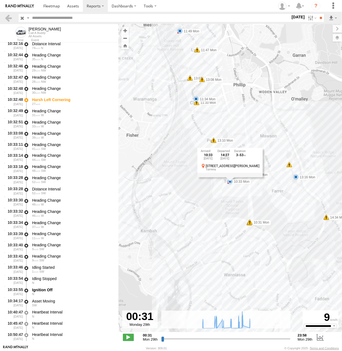
click at [255, 178] on div "[PERSON_NAME] 08:02 Mon 10:11 Mon 10:33 Mon 11:34 Mon 11:49 Mon 13:16 Mon 14:44…" at bounding box center [229, 181] width 223 height 314
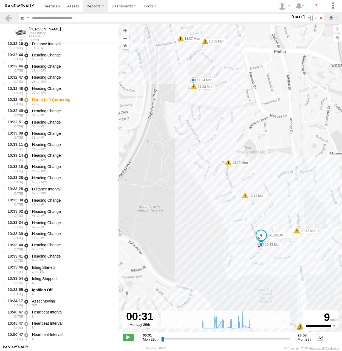
drag, startPoint x: 200, startPoint y: 151, endPoint x: 216, endPoint y: 208, distance: 59.9
click at [218, 215] on div "[PERSON_NAME] 08:02 Mon 10:11 Mon 10:33 Mon 11:34 Mon 11:49 Mon 13:16 Mon 14:44…" at bounding box center [229, 181] width 223 height 314
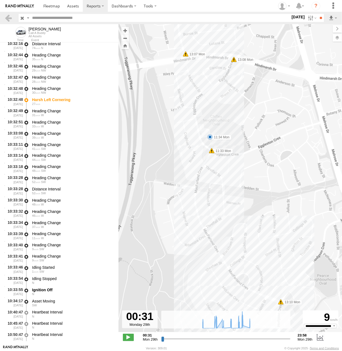
drag, startPoint x: 204, startPoint y: 120, endPoint x: 222, endPoint y: 235, distance: 117.1
click at [223, 236] on div "[PERSON_NAME] 08:02 Mon 10:11 Mon 10:33 Mon 11:34 Mon 11:49 Mon 13:16 Mon 14:44…" at bounding box center [229, 181] width 223 height 314
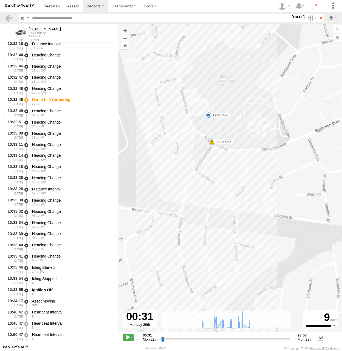
click at [206, 112] on div "[PERSON_NAME] 08:02 Mon 10:11 Mon 10:33 Mon 11:34 Mon 11:49 Mon 13:16 Mon 14:44…" at bounding box center [229, 181] width 223 height 314
click at [208, 114] on span at bounding box center [208, 114] width 5 height 5
click at [208, 111] on div "11:34 [DATE] Chifley [PERSON_NAME]" at bounding box center [208, 95] width 60 height 29
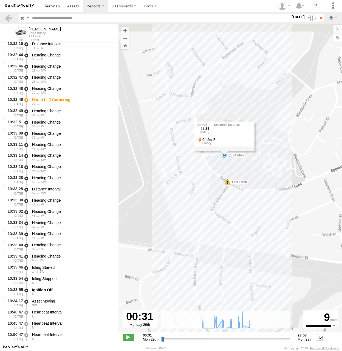
drag, startPoint x: 220, startPoint y: 139, endPoint x: 238, endPoint y: 187, distance: 51.1
click at [238, 187] on div "[PERSON_NAME] 08:02 Mon 10:11 Mon 10:33 Mon 11:34 Mon 11:49 Mon 13:16 Mon 14:44…" at bounding box center [229, 181] width 223 height 314
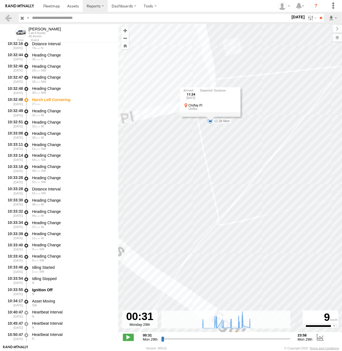
click at [233, 175] on div "[PERSON_NAME] 08:02 Mon 10:11 Mon 10:33 Mon 11:34 Mon 11:49 Mon 13:16 Mon 14:44…" at bounding box center [229, 181] width 223 height 314
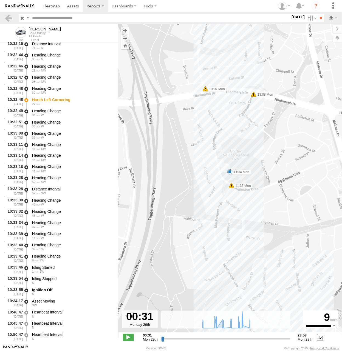
click at [229, 172] on span at bounding box center [229, 171] width 5 height 5
click at [228, 168] on div "11:34 [DATE] Chifley [PERSON_NAME]" at bounding box center [229, 152] width 60 height 29
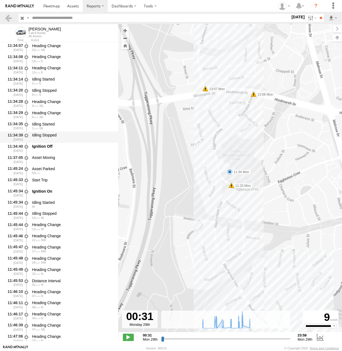
scroll to position [5399, 0]
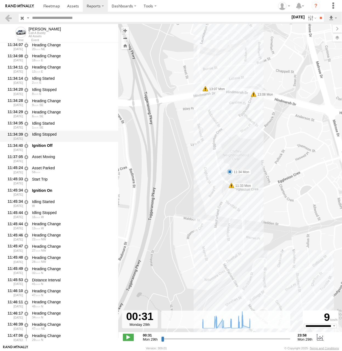
click at [52, 138] on div "Idling Stopped" at bounding box center [72, 136] width 83 height 10
click at [52, 147] on div "Ignition Off" at bounding box center [72, 145] width 81 height 5
click at [54, 194] on div "Ignition On" at bounding box center [72, 192] width 83 height 10
click at [52, 218] on div "16 W" at bounding box center [72, 216] width 81 height 3
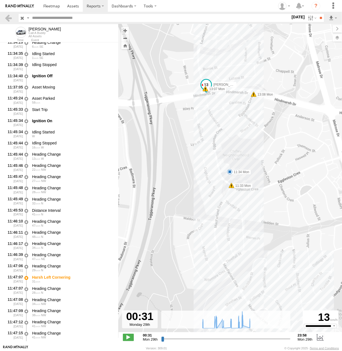
scroll to position [5473, 0]
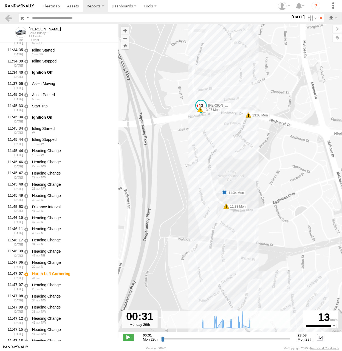
drag, startPoint x: 149, startPoint y: 135, endPoint x: 141, endPoint y: 215, distance: 80.9
click at [141, 215] on div "[PERSON_NAME] 08:02 Mon 10:11 Mon 10:33 Mon 11:34 Mon 11:49 Mon 13:16 Mon 14:44…" at bounding box center [229, 181] width 223 height 314
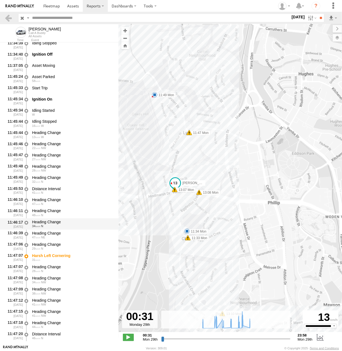
click at [71, 223] on div "Heading Change" at bounding box center [72, 222] width 81 height 5
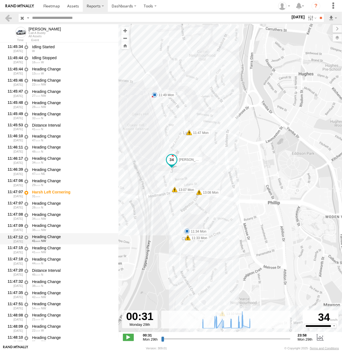
click at [66, 249] on div "Heading Change" at bounding box center [72, 248] width 81 height 5
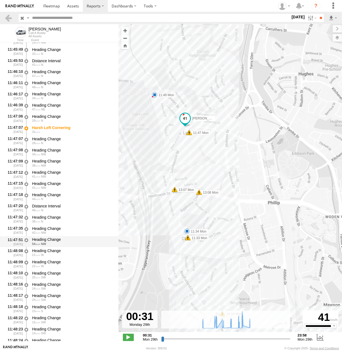
click at [67, 240] on div "Heading Change" at bounding box center [72, 239] width 81 height 5
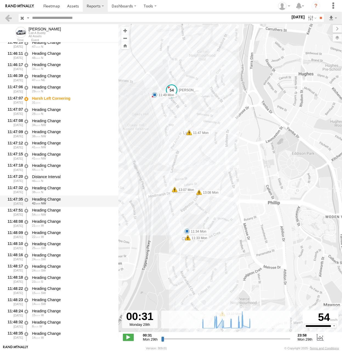
scroll to position [5682, 0]
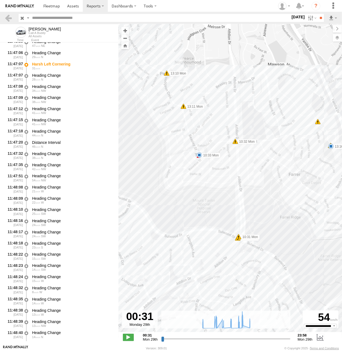
drag, startPoint x: 233, startPoint y: 110, endPoint x: 158, endPoint y: 101, distance: 75.7
click at [158, 101] on div "[PERSON_NAME] 08:02 Mon 10:11 Mon 10:33 Mon 11:34 Mon 11:49 Mon 13:16 Mon 14:44…" at bounding box center [229, 181] width 223 height 314
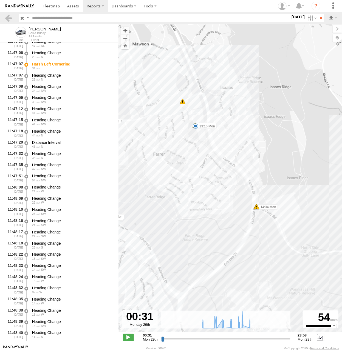
drag, startPoint x: 277, startPoint y: 184, endPoint x: 264, endPoint y: 173, distance: 17.1
click at [264, 173] on div "[PERSON_NAME] 08:02 Mon 10:11 Mon 10:33 Mon 11:34 Mon 11:49 Mon 13:16 Mon 14:44…" at bounding box center [229, 181] width 223 height 314
